Goal: Task Accomplishment & Management: Manage account settings

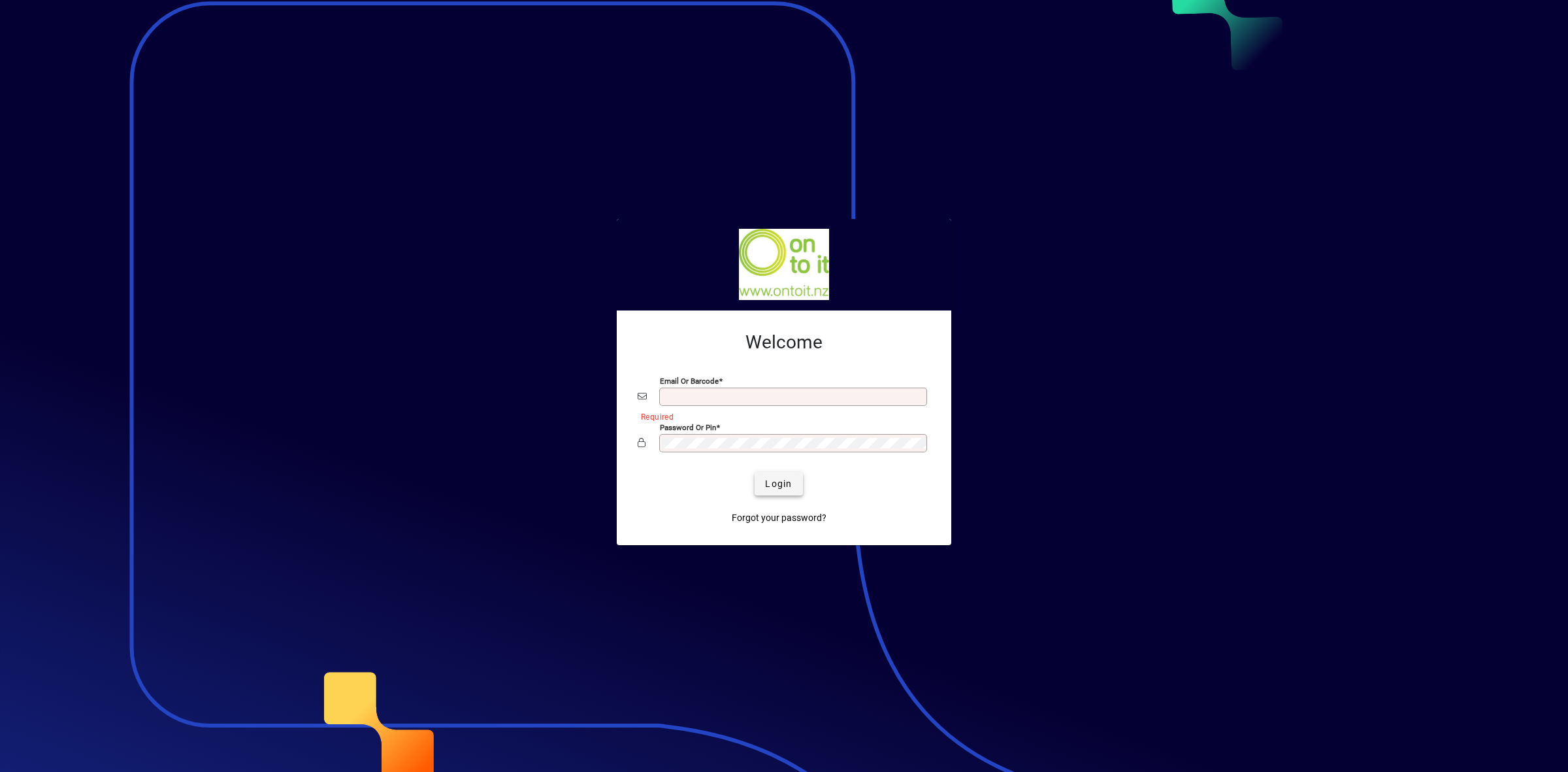
type input "**********"
click at [790, 489] on span "Login" at bounding box center [778, 484] width 27 height 13
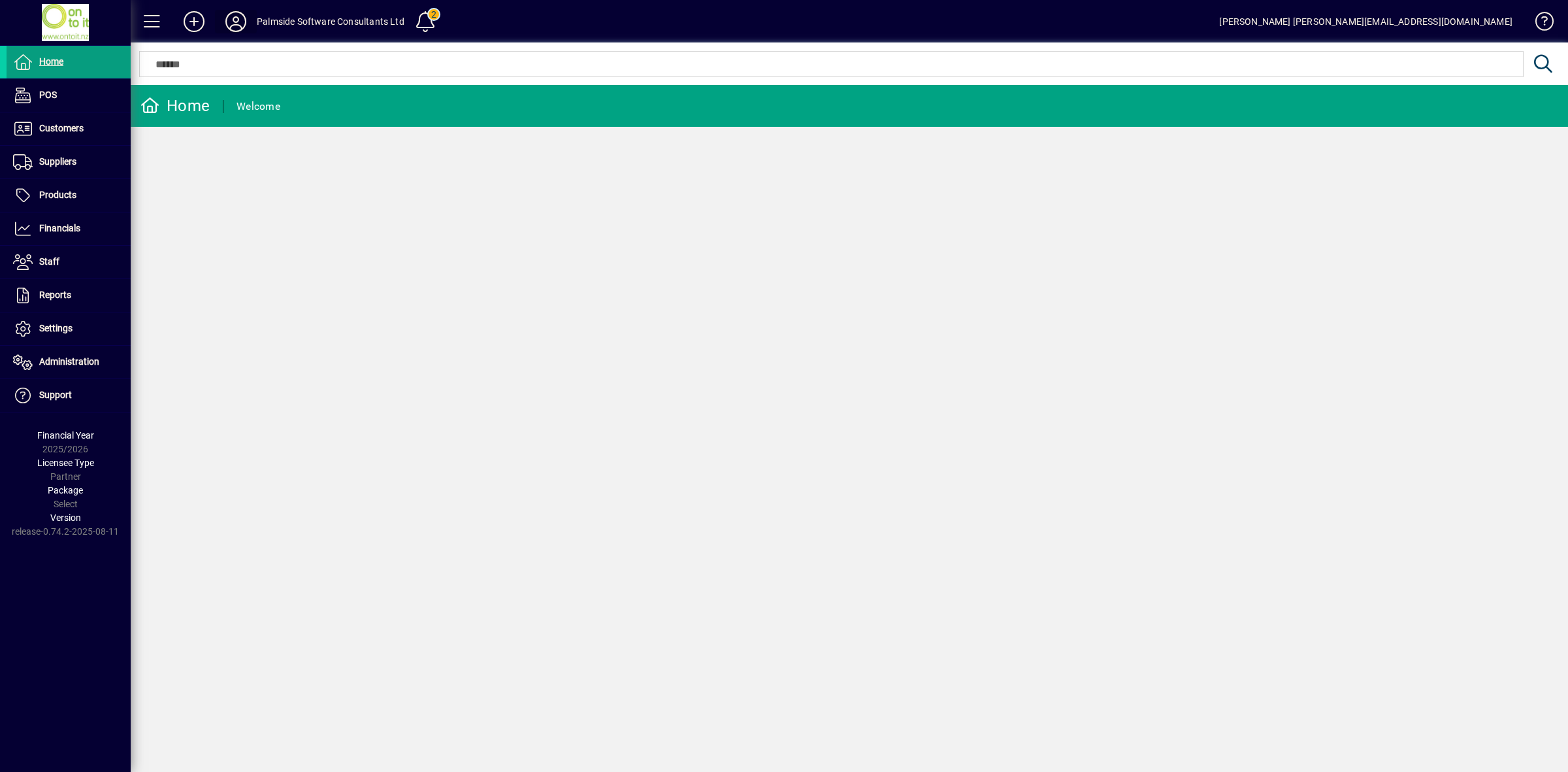
click at [229, 26] on icon at bounding box center [235, 21] width 26 height 21
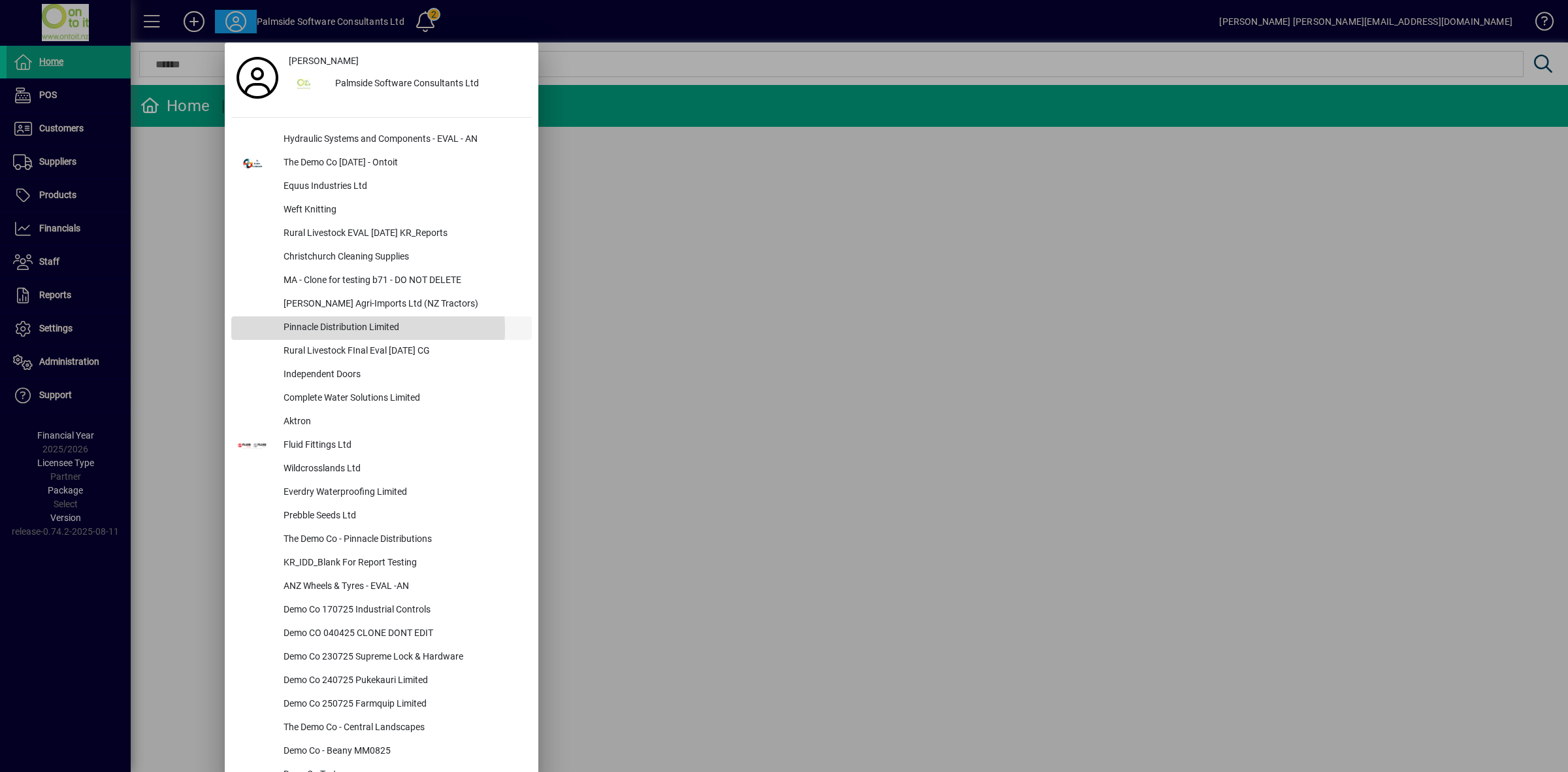
click at [368, 329] on div "Pinnacle Distribution Limited" at bounding box center [402, 328] width 259 height 23
